Goal: Task Accomplishment & Management: Manage account settings

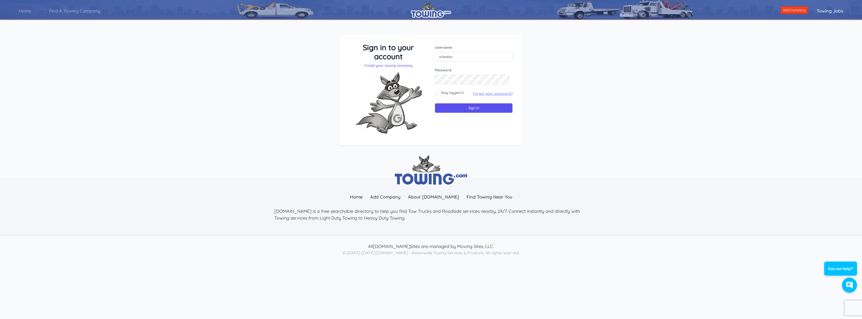
click at [489, 93] on link "Forgot your password?" at bounding box center [493, 93] width 40 height 5
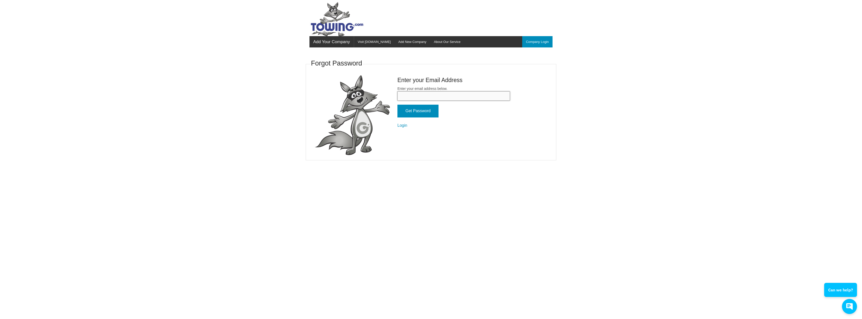
click at [413, 97] on input "Enter your email address below." at bounding box center [454, 95] width 113 height 9
type input "davew@whealontowing.com"
click at [566, 188] on body "Add Your Company Menu Company Login Visit Towing.com Add New Company About Our …" at bounding box center [431, 159] width 862 height 319
click at [418, 110] on input "Get Password" at bounding box center [418, 111] width 41 height 13
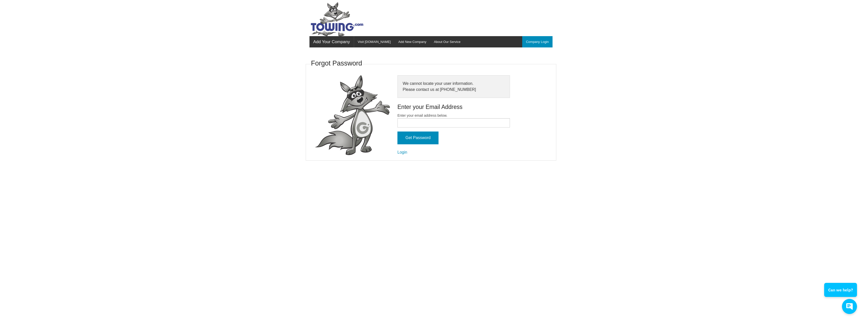
click at [330, 42] on link "Add Your Company" at bounding box center [332, 41] width 44 height 11
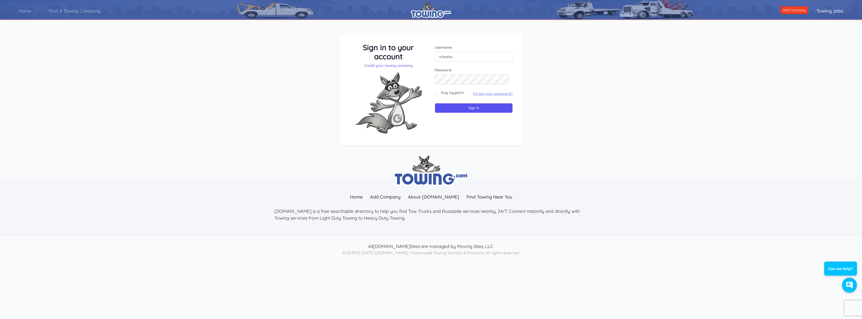
click at [489, 94] on link "Forgot your password?" at bounding box center [493, 93] width 40 height 5
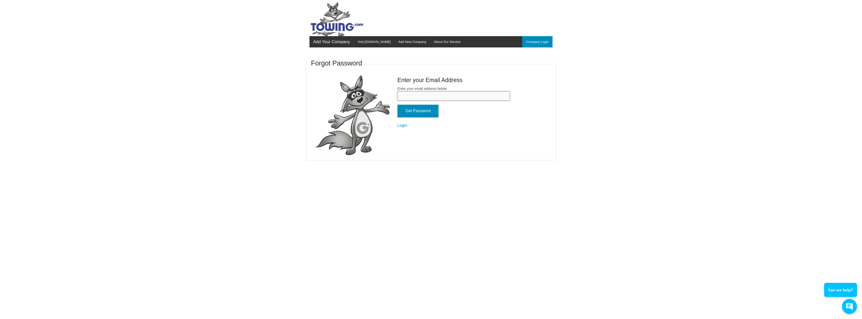
click at [409, 97] on input "Enter your email address below." at bounding box center [454, 95] width 113 height 9
click at [406, 99] on input "Enter your email address below." at bounding box center [454, 95] width 113 height 9
type input "dispatch@whealontowing.com"
click at [744, 260] on body "Add Your Company Menu Company Login Visit Towing.com Add New Company About Our …" at bounding box center [431, 159] width 862 height 319
click at [416, 111] on input "Get Password" at bounding box center [418, 111] width 41 height 13
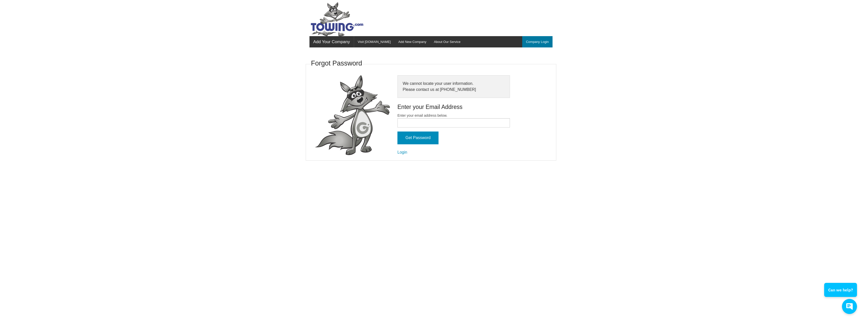
click at [536, 42] on link "Company Login" at bounding box center [537, 41] width 30 height 11
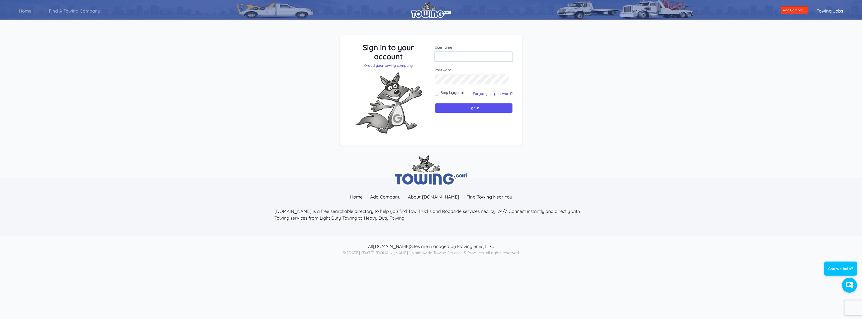
click at [451, 54] on input "text" at bounding box center [474, 57] width 78 height 10
type input "Whealon Towing and Service Inc"
click at [590, 100] on div "Sign in to your account Or add your towing company Username Whealon Towing and …" at bounding box center [431, 94] width 862 height 143
click at [477, 108] on input "Sign in" at bounding box center [474, 108] width 78 height 10
click at [470, 108] on input "Sign in" at bounding box center [474, 108] width 78 height 10
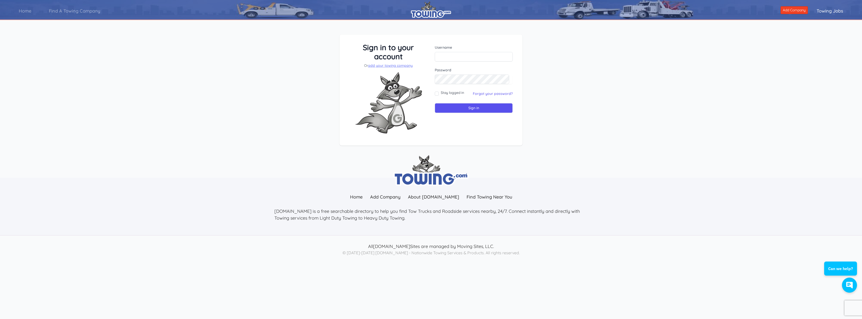
click at [383, 65] on link "add your towing company" at bounding box center [390, 65] width 45 height 5
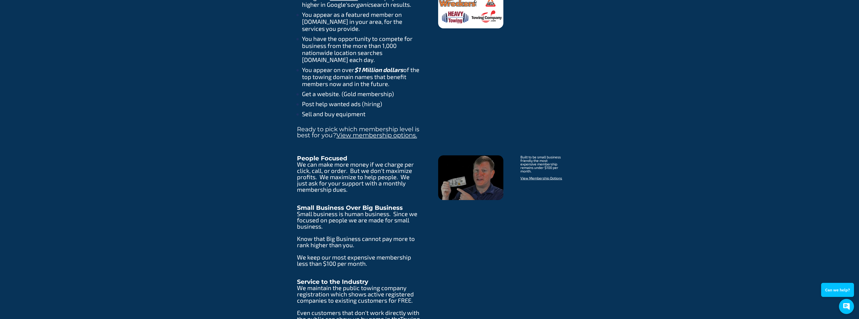
scroll to position [777, 0]
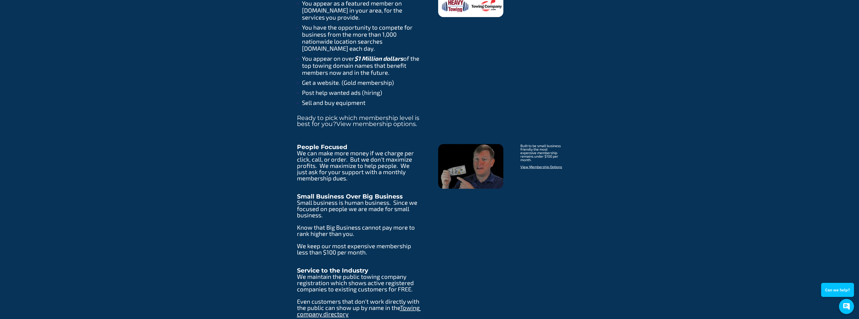
click at [368, 120] on link "View membership options." at bounding box center [376, 123] width 81 height 7
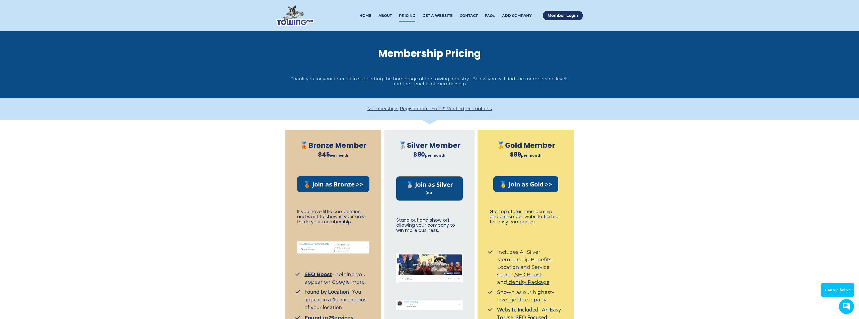
click at [407, 15] on link "PRICING" at bounding box center [407, 16] width 16 height 12
